Goal: Task Accomplishment & Management: Manage account settings

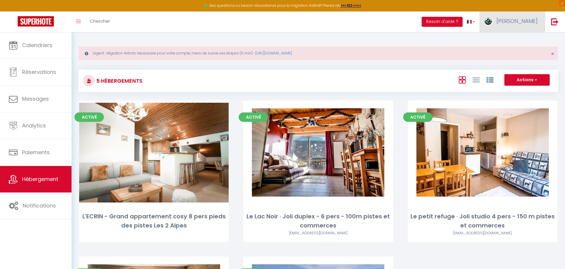
click at [492, 21] on img at bounding box center [488, 21] width 9 height 9
click at [523, 39] on link "Paramètres" at bounding box center [521, 41] width 44 height 10
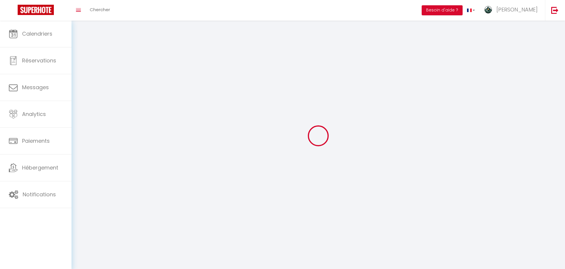
type input "E2INvmAvJTK3GKgCLeQwclwJq"
type input "qv3oWXQcZEBgUz7rNZr6NNInR"
type input "[URL][DOMAIN_NAME]"
select select "fr"
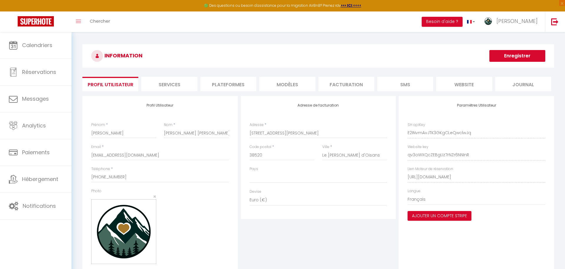
click at [226, 83] on li "Plateformes" at bounding box center [228, 84] width 56 height 14
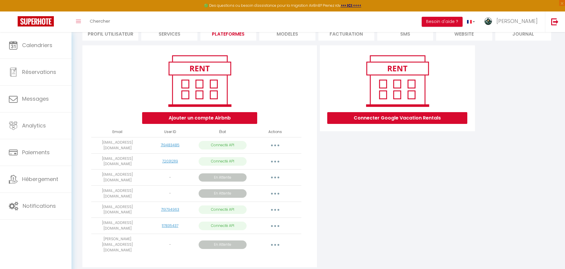
scroll to position [54, 0]
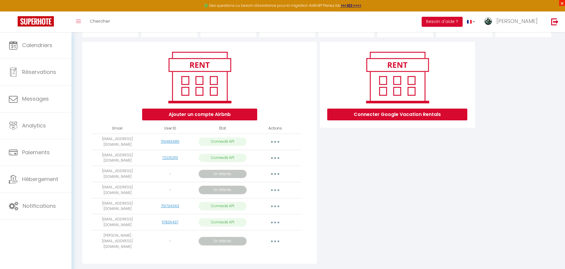
click at [559, 3] on span "×" at bounding box center [562, 3] width 6 height 6
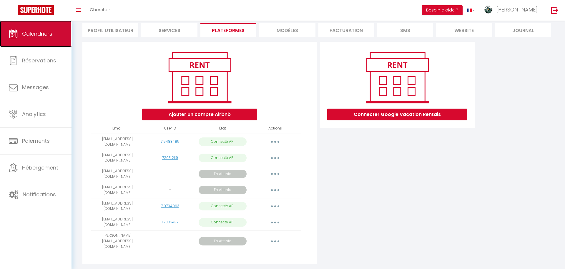
click at [29, 30] on span "Calendriers" at bounding box center [37, 33] width 30 height 7
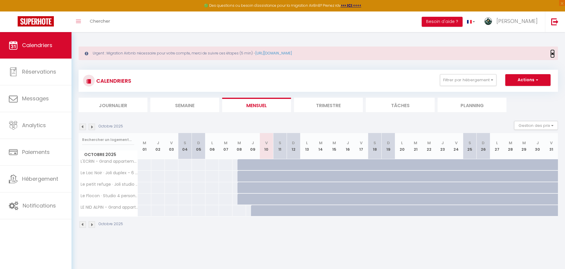
click at [552, 52] on span "×" at bounding box center [552, 53] width 3 height 7
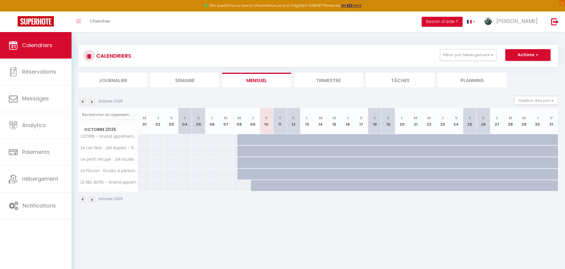
click at [93, 102] on img at bounding box center [92, 102] width 6 height 6
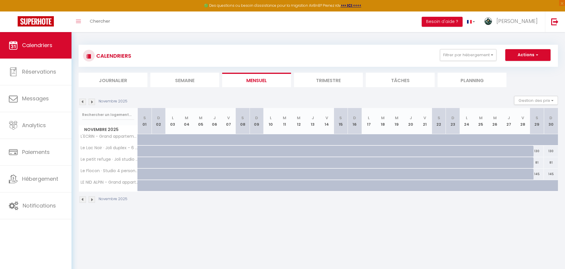
click at [93, 102] on img at bounding box center [92, 102] width 6 height 6
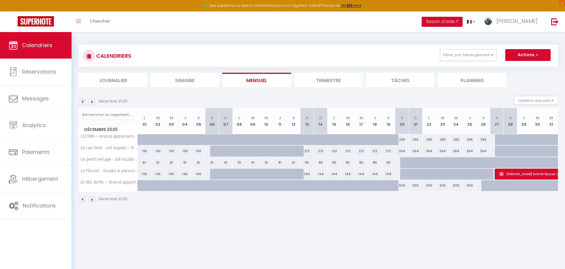
click at [94, 101] on img at bounding box center [92, 102] width 6 height 6
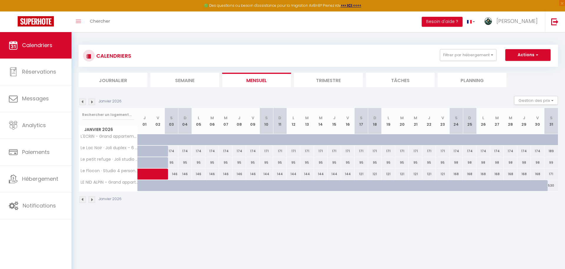
click at [91, 102] on img at bounding box center [92, 102] width 6 height 6
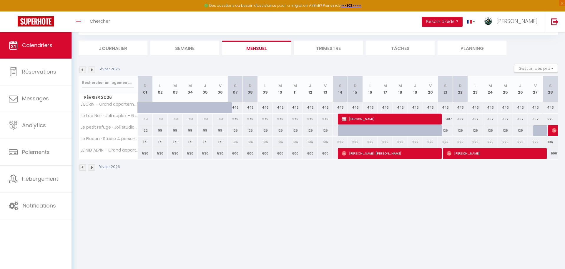
scroll to position [32, 0]
click at [93, 71] on img at bounding box center [92, 70] width 6 height 6
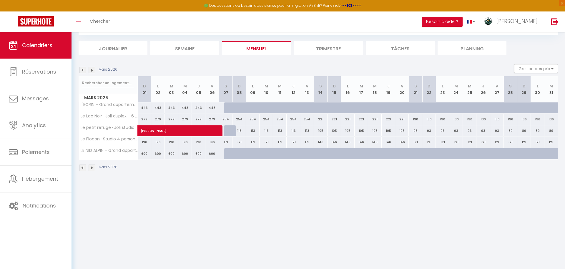
click at [86, 70] on img at bounding box center [82, 70] width 6 height 6
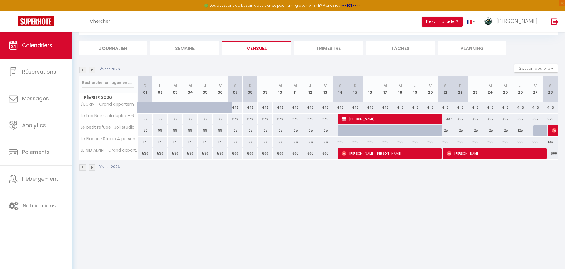
scroll to position [0, 0]
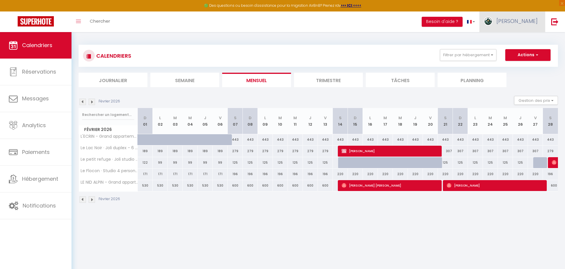
click at [528, 26] on link "[PERSON_NAME]" at bounding box center [512, 21] width 66 height 21
click at [516, 41] on link "Paramètres" at bounding box center [521, 41] width 44 height 10
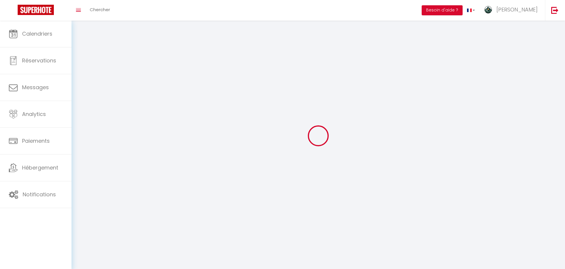
select select
type input "[PERSON_NAME]"
type input "[PERSON_NAME] [PERSON_NAME]"
type input "[PHONE_NUMBER]"
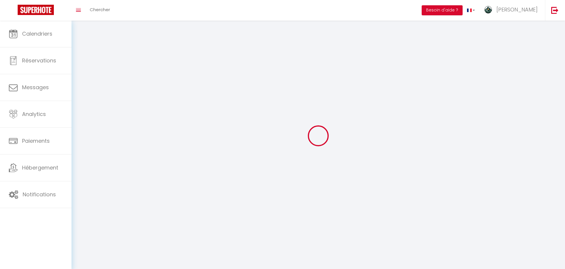
type input "[STREET_ADDRESS][PERSON_NAME]"
type input "38520"
type input "Le [PERSON_NAME] d'Oisans"
type input "E2INvmAvJTK3GKgCLeQwclwJq"
type input "qv3oWXQcZEBgUz7rNZr6NNInR"
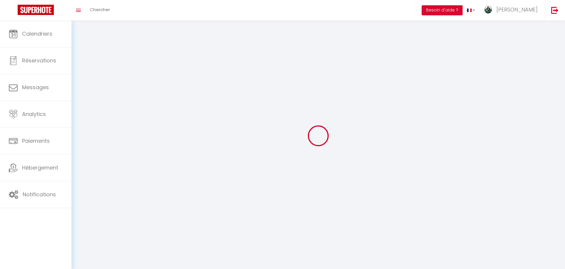
type input "[URL][DOMAIN_NAME]"
select select "1"
select select "28"
select select "fr"
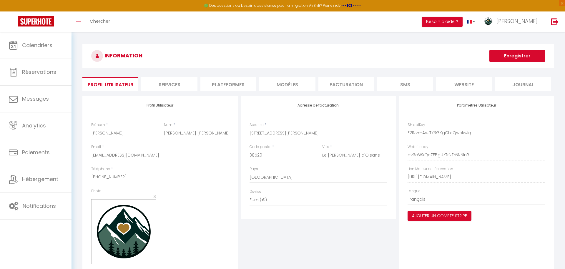
click at [218, 86] on li "Plateformes" at bounding box center [228, 84] width 56 height 14
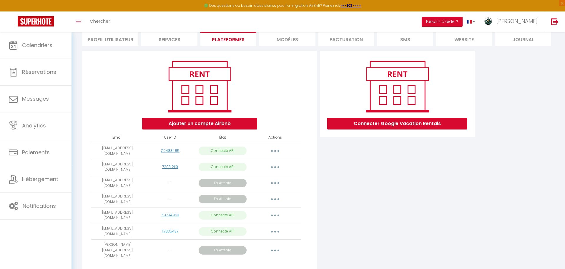
scroll to position [54, 0]
